Goal: Find contact information: Find contact information

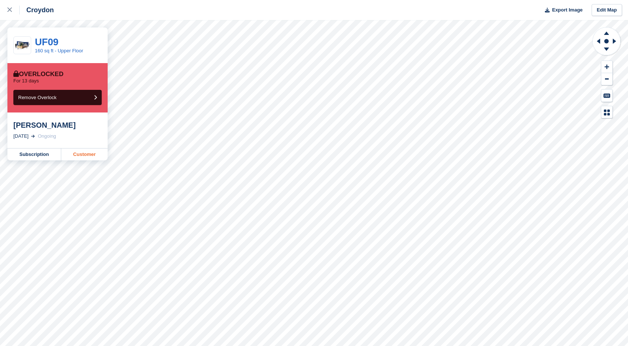
click at [88, 153] on link "Customer" at bounding box center [84, 154] width 46 height 12
click at [1, 12] on link at bounding box center [10, 10] width 20 height 20
click at [76, 151] on link "Customer" at bounding box center [84, 154] width 46 height 12
click at [76, 160] on link "Customer" at bounding box center [84, 154] width 46 height 12
click at [83, 156] on link "Customer" at bounding box center [84, 154] width 46 height 12
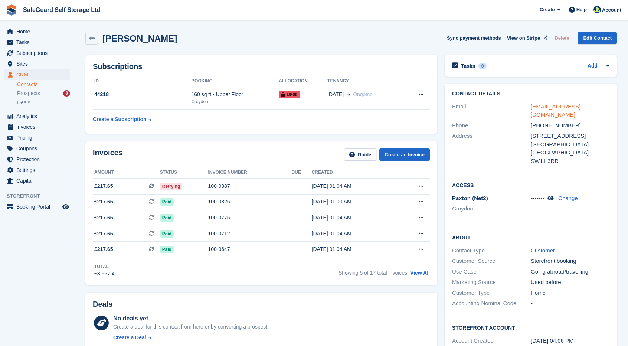
click at [546, 106] on link "[EMAIL_ADDRESS][DOMAIN_NAME]" at bounding box center [556, 110] width 50 height 15
click at [542, 107] on link "[EMAIL_ADDRESS][DOMAIN_NAME]" at bounding box center [556, 110] width 50 height 15
click at [545, 103] on link "jarnaervasti@hotmail.com" at bounding box center [556, 110] width 50 height 15
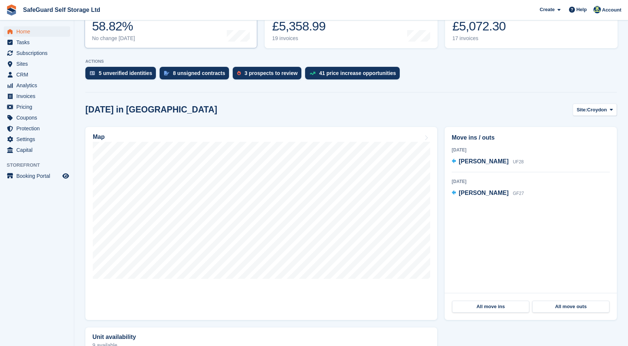
scroll to position [148, 0]
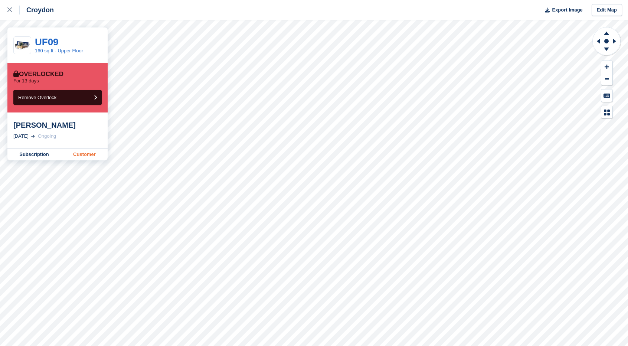
click at [94, 155] on link "Customer" at bounding box center [84, 154] width 46 height 12
click at [4, 12] on link at bounding box center [10, 10] width 20 height 20
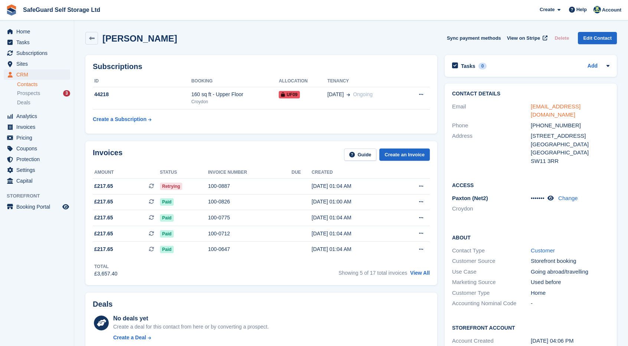
click at [566, 108] on link "jarnaervasti@hotmail.com" at bounding box center [556, 110] width 50 height 15
